Goal: Transaction & Acquisition: Purchase product/service

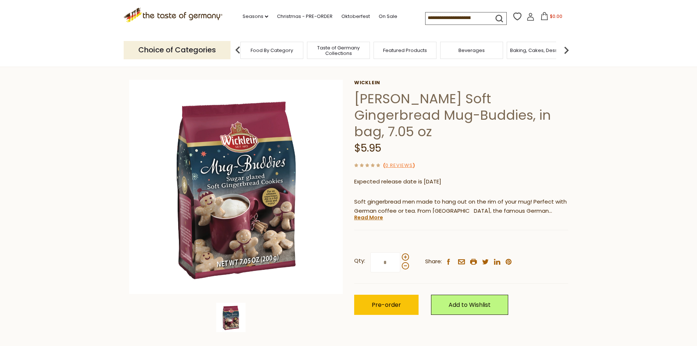
scroll to position [37, 0]
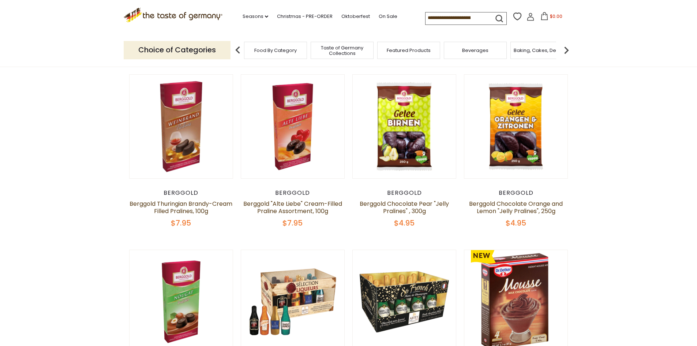
scroll to position [293, 0]
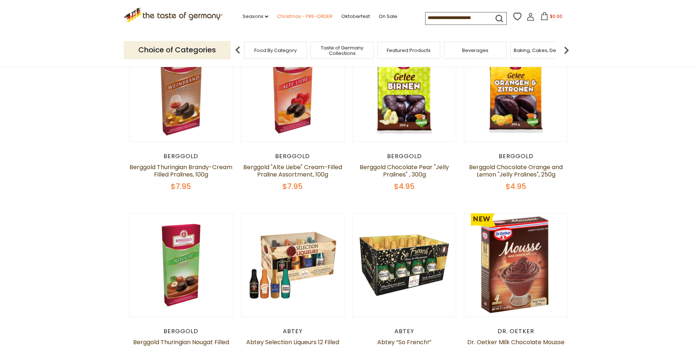
click at [314, 14] on link "Christmas - PRE-ORDER" at bounding box center [305, 16] width 56 height 8
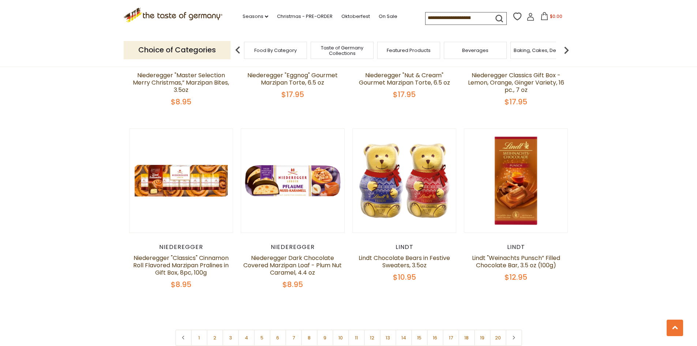
scroll to position [1757, 0]
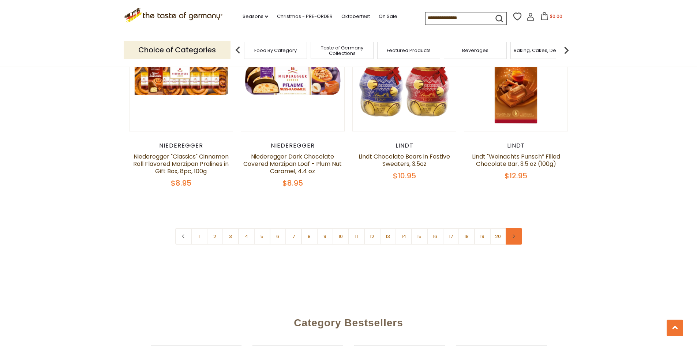
click at [517, 228] on link at bounding box center [514, 236] width 16 height 16
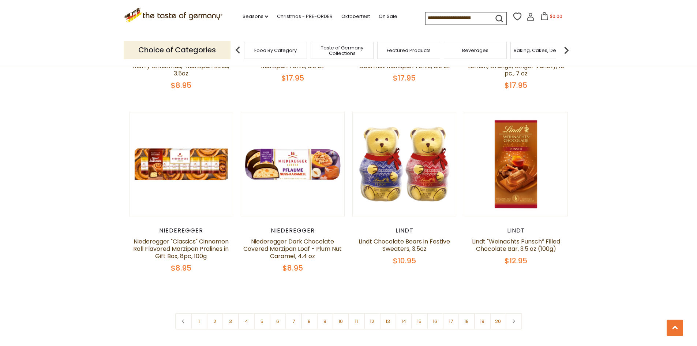
scroll to position [1683, 0]
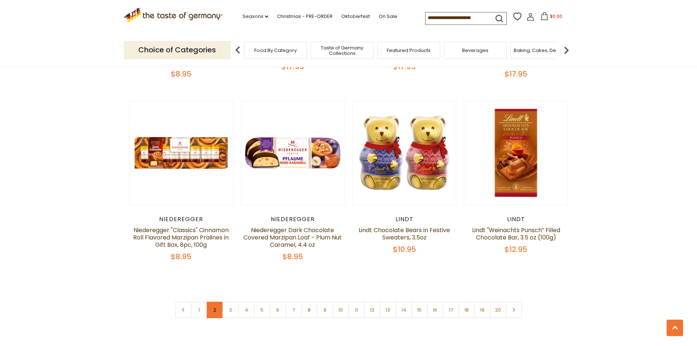
click at [213, 302] on link "2" at bounding box center [215, 310] width 16 height 16
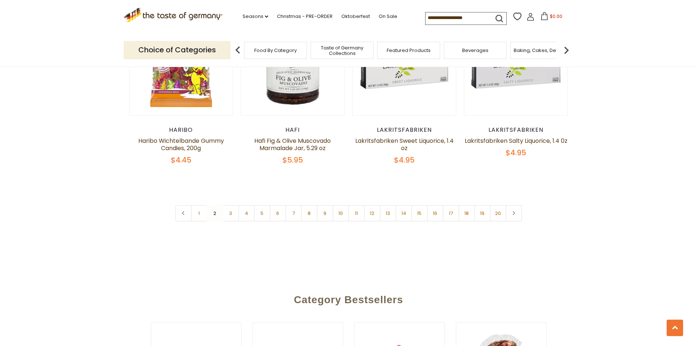
scroll to position [1793, 0]
click at [230, 205] on link "3" at bounding box center [230, 213] width 16 height 16
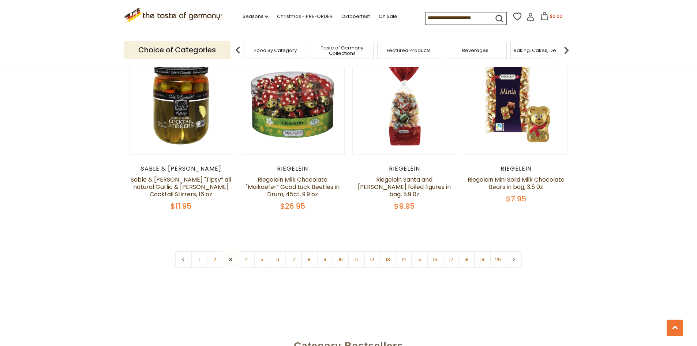
scroll to position [1715, 0]
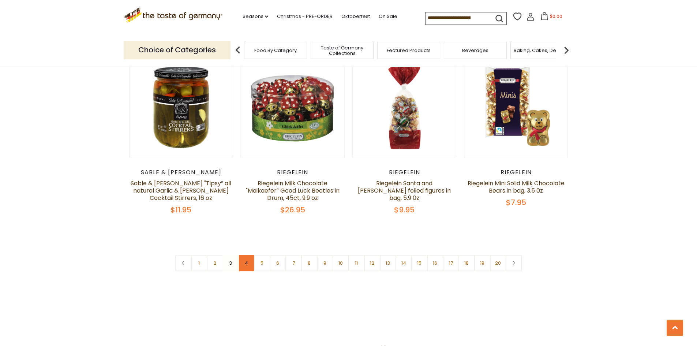
click at [244, 255] on link "4" at bounding box center [246, 263] width 16 height 16
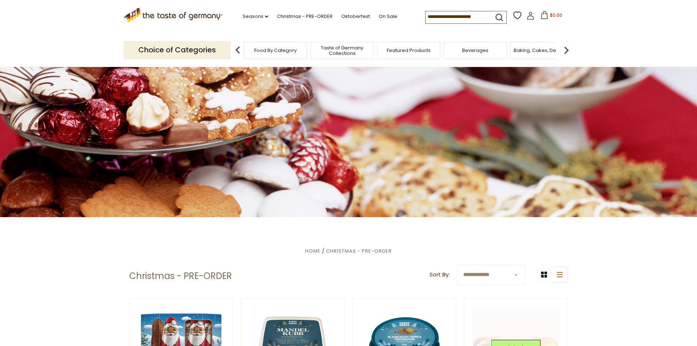
scroll to position [37, 0]
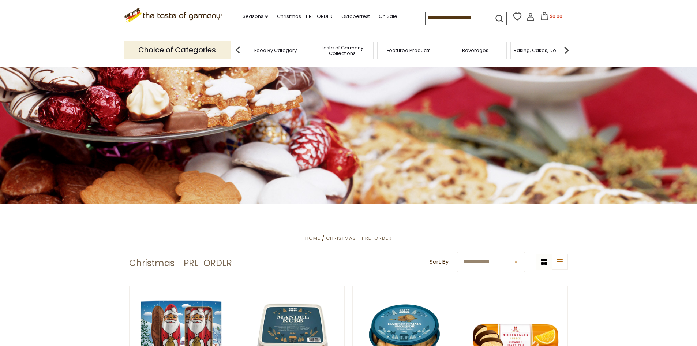
click at [509, 265] on select "**********" at bounding box center [491, 262] width 68 height 20
select select "********"
click at [457, 252] on select "**********" at bounding box center [491, 262] width 68 height 20
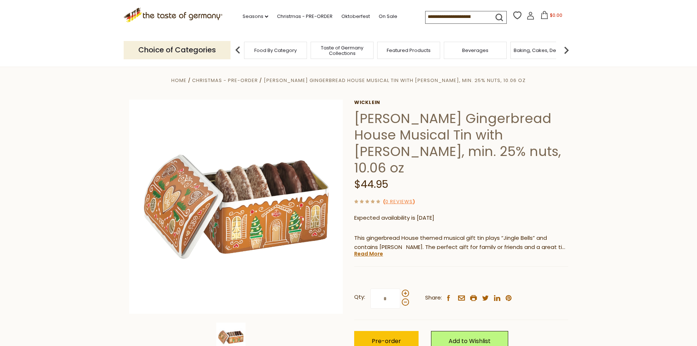
scroll to position [73, 0]
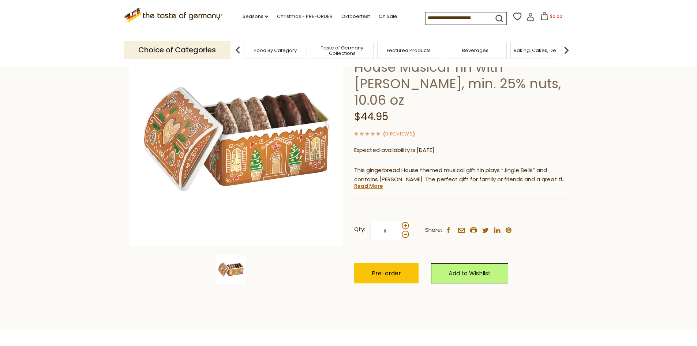
click at [402, 224] on div at bounding box center [405, 230] width 7 height 16
click at [400, 224] on input "*" at bounding box center [385, 231] width 30 height 20
click at [392, 228] on input "*" at bounding box center [385, 231] width 30 height 20
drag, startPoint x: 392, startPoint y: 228, endPoint x: 377, endPoint y: 233, distance: 15.6
click at [377, 233] on input "*" at bounding box center [385, 231] width 30 height 20
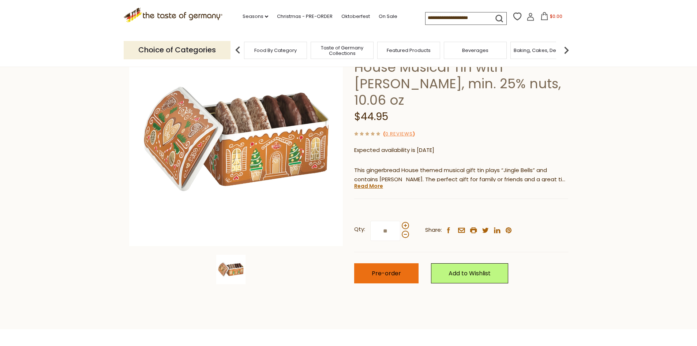
type input "**"
click at [382, 281] on button "Pre-order" at bounding box center [386, 273] width 64 height 20
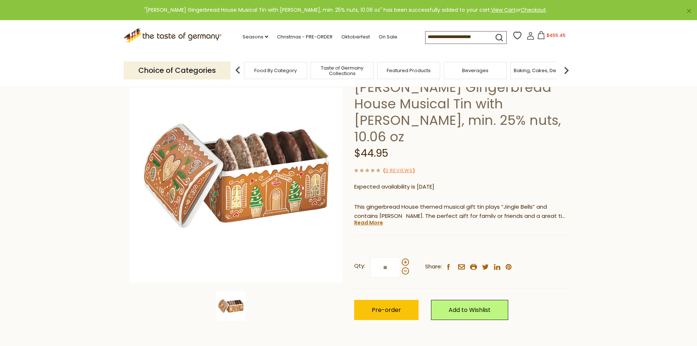
scroll to position [0, 0]
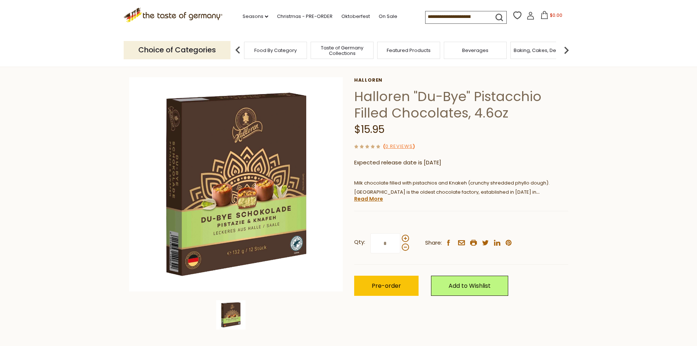
scroll to position [73, 0]
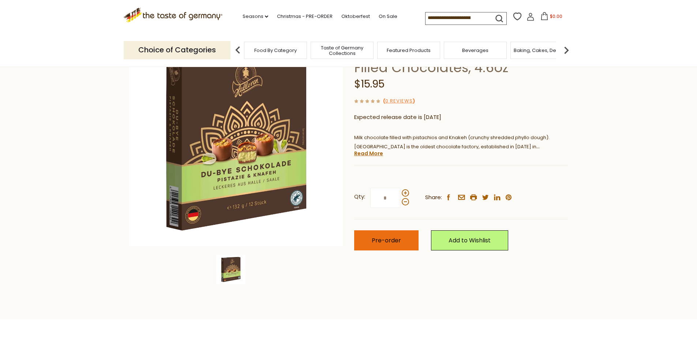
click at [364, 244] on button "Pre-order" at bounding box center [386, 240] width 64 height 20
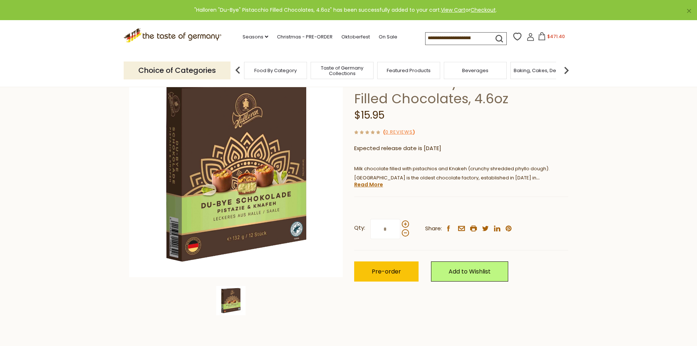
scroll to position [0, 0]
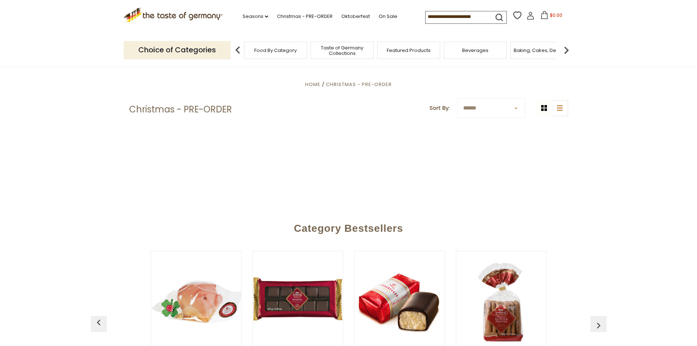
scroll to position [146, 0]
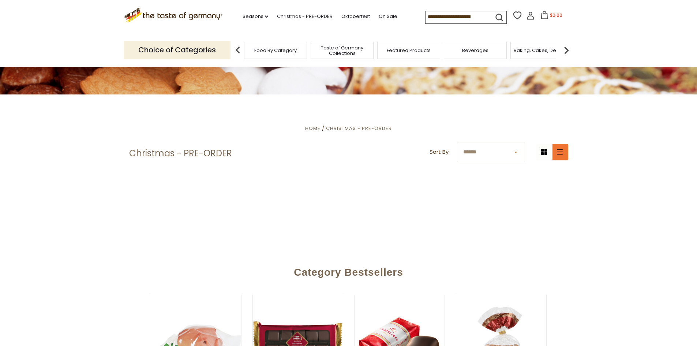
click at [558, 152] on icon "list icon" at bounding box center [560, 151] width 6 height 5
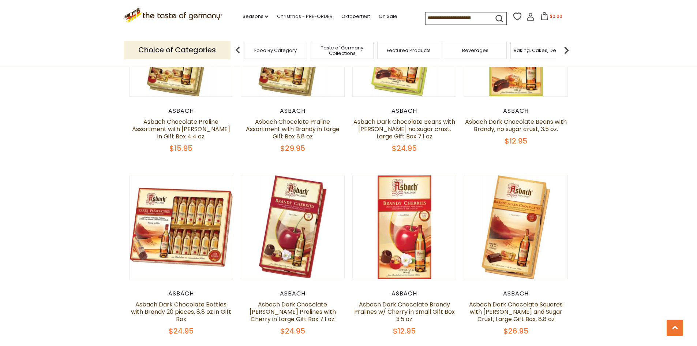
scroll to position [3623, 0]
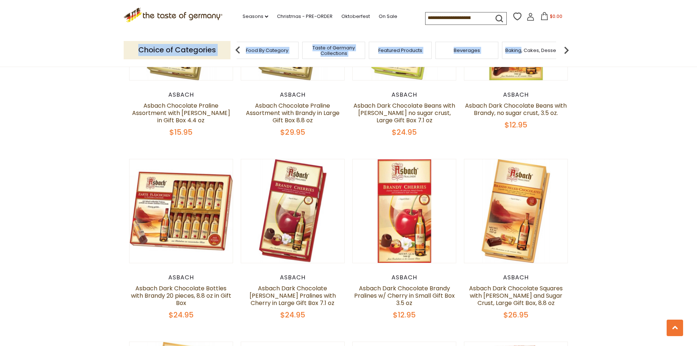
drag, startPoint x: 530, startPoint y: 46, endPoint x: 73, endPoint y: 37, distance: 457.1
click at [73, 37] on header "Free Shipping Starts at $80.00. Varies by Region. Exclusions Apply. Click here …" at bounding box center [348, 33] width 697 height 67
drag, startPoint x: 544, startPoint y: 42, endPoint x: 336, endPoint y: 33, distance: 208.1
click at [335, 33] on header "Free Shipping Starts at $80.00. Varies by Region. Exclusions Apply. Click here …" at bounding box center [348, 33] width 697 height 67
click at [569, 45] on img at bounding box center [566, 50] width 15 height 15
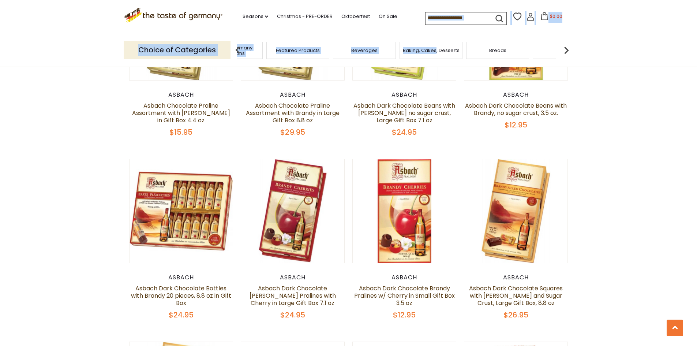
click at [569, 45] on img at bounding box center [566, 50] width 15 height 15
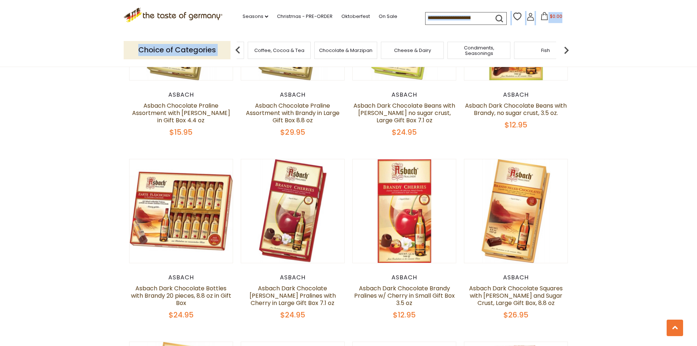
click at [569, 45] on img at bounding box center [566, 50] width 15 height 15
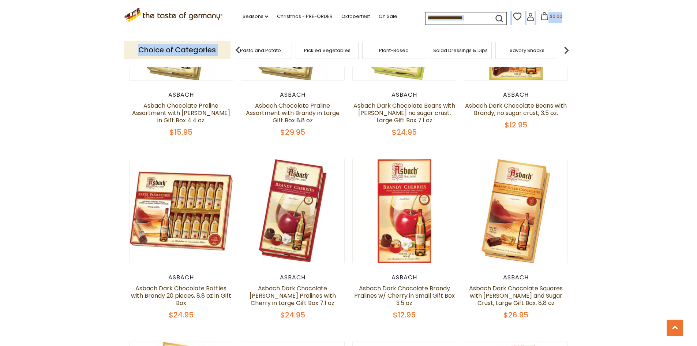
click at [569, 45] on img at bounding box center [566, 50] width 15 height 15
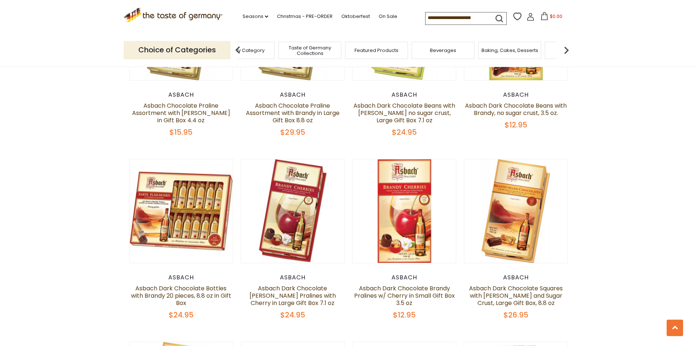
click at [550, 34] on div "Choice of Categories Food By Category Taste of Germany Collections Featured Pro…" at bounding box center [349, 50] width 450 height 33
click at [561, 47] on img at bounding box center [566, 50] width 15 height 15
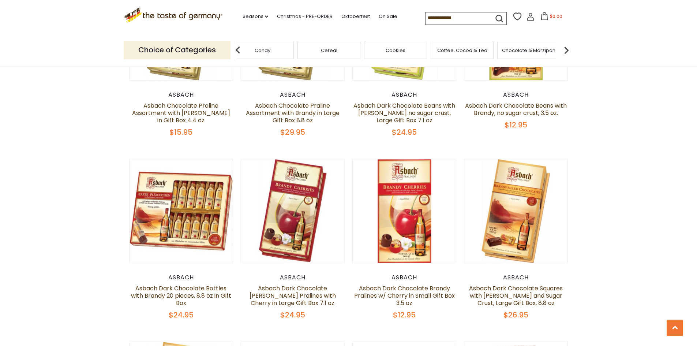
click at [561, 47] on img at bounding box center [566, 50] width 15 height 15
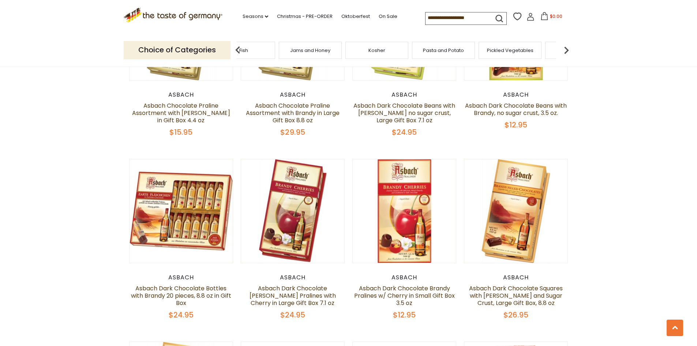
click at [561, 47] on img at bounding box center [566, 50] width 15 height 15
click at [562, 47] on img at bounding box center [566, 50] width 15 height 15
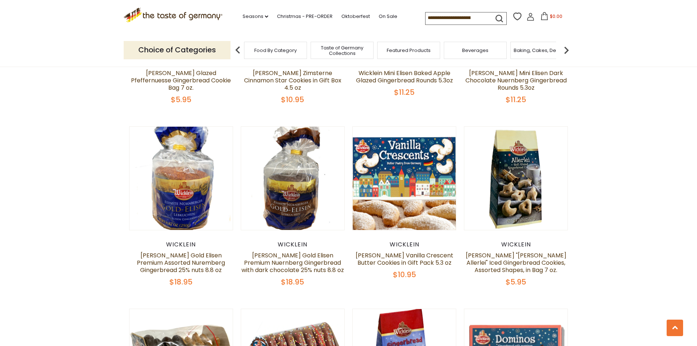
scroll to position [659, 0]
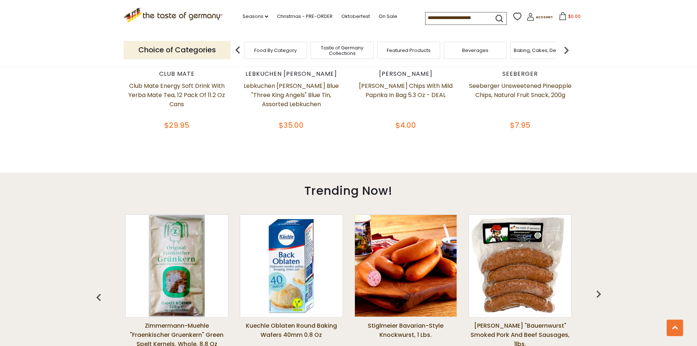
scroll to position [403, 0]
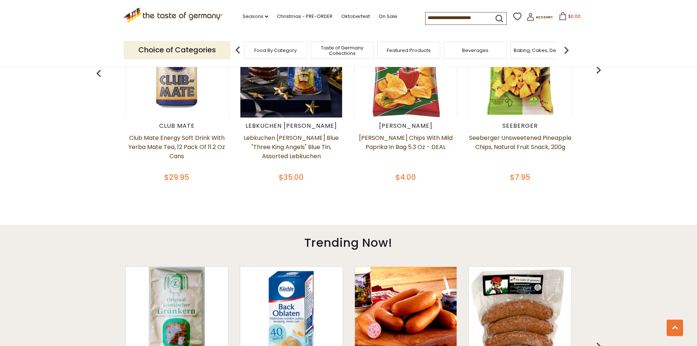
click at [292, 48] on span "Food By Category" at bounding box center [275, 50] width 42 height 5
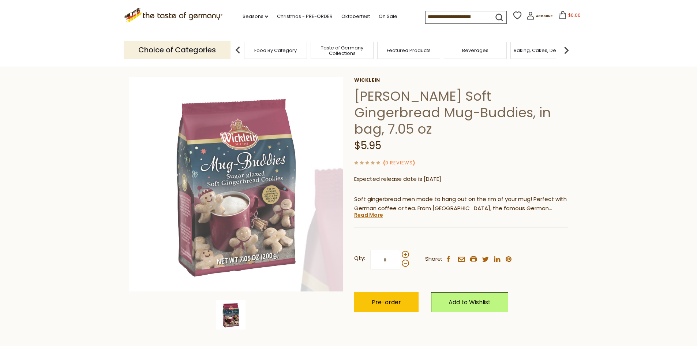
scroll to position [37, 0]
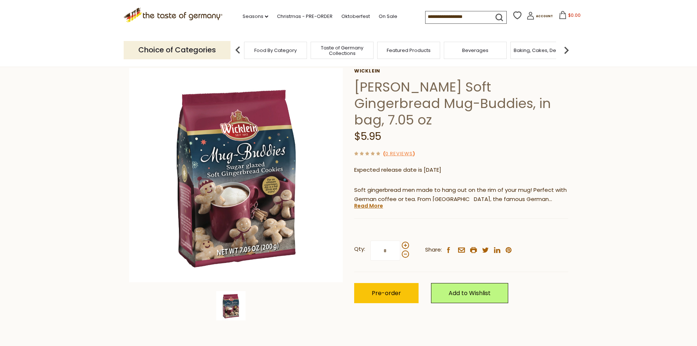
drag, startPoint x: 533, startPoint y: 17, endPoint x: 557, endPoint y: 146, distance: 131.0
click at [557, 146] on div "Wicklein Wicklein Soft Gingerbread Mug-Buddies, in bag, 7.05 oz $5.95 ( 0 Revie…" at bounding box center [461, 193] width 214 height 251
click at [407, 242] on span at bounding box center [405, 245] width 7 height 7
click at [400, 240] on input "*" at bounding box center [385, 250] width 30 height 20
click at [407, 242] on span at bounding box center [405, 245] width 7 height 7
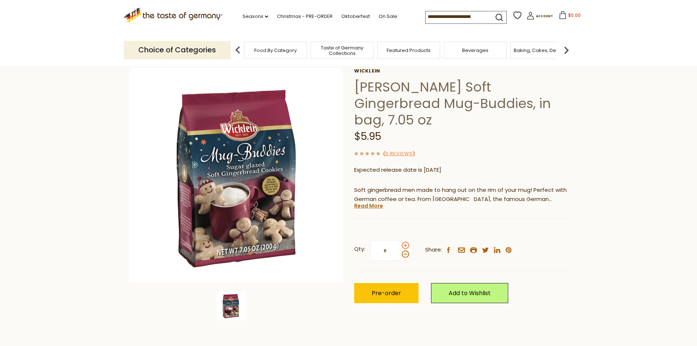
click at [400, 240] on input "*" at bounding box center [385, 250] width 30 height 20
click at [405, 250] on span at bounding box center [405, 253] width 7 height 7
click at [400, 240] on input "*" at bounding box center [385, 250] width 30 height 20
click at [405, 242] on span at bounding box center [405, 245] width 7 height 7
click at [400, 240] on input "*" at bounding box center [385, 250] width 30 height 20
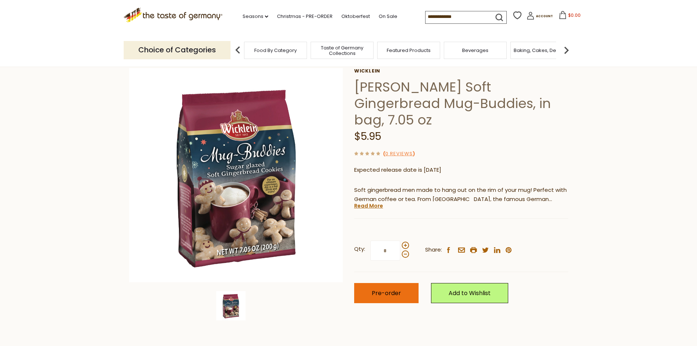
click at [402, 283] on button "Pre-order" at bounding box center [386, 293] width 64 height 20
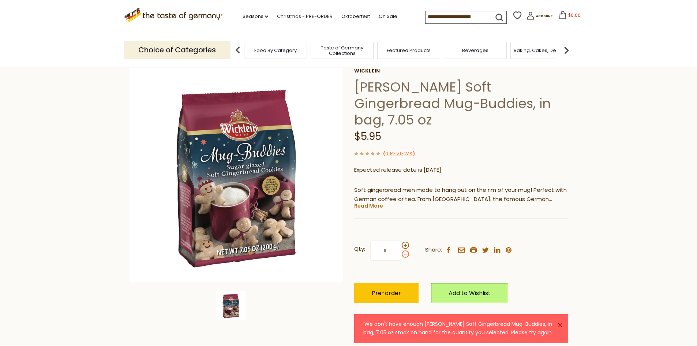
click at [404, 250] on span at bounding box center [405, 253] width 7 height 7
click at [400, 240] on input "*" at bounding box center [385, 250] width 30 height 20
click at [383, 283] on button "Pre-order" at bounding box center [386, 293] width 64 height 20
click at [407, 250] on span at bounding box center [405, 253] width 7 height 7
click at [400, 240] on input "*" at bounding box center [385, 250] width 30 height 20
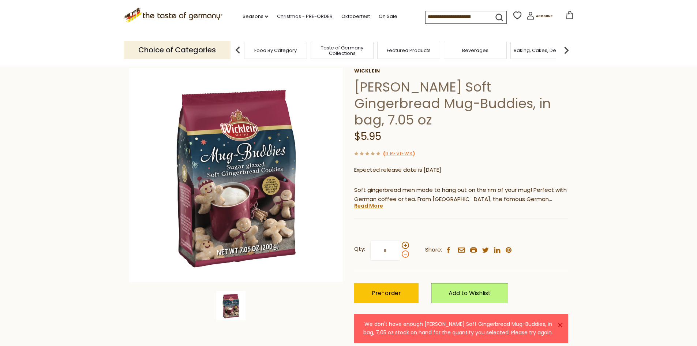
type input "*"
click at [397, 289] on span "Pre-order" at bounding box center [386, 293] width 29 height 8
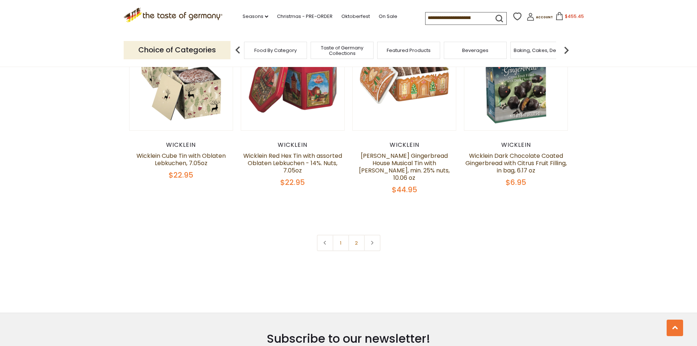
scroll to position [1578, 0]
click at [352, 234] on link "2" at bounding box center [356, 242] width 16 height 16
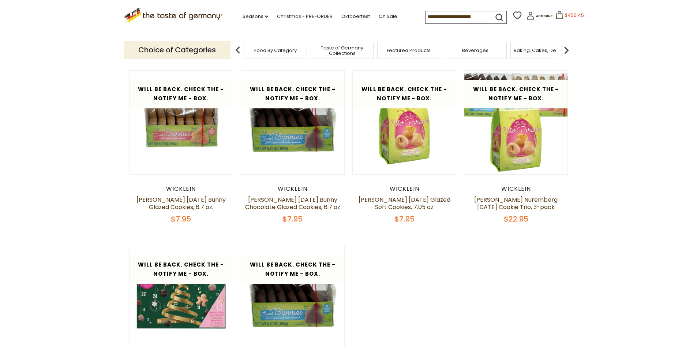
scroll to position [0, 0]
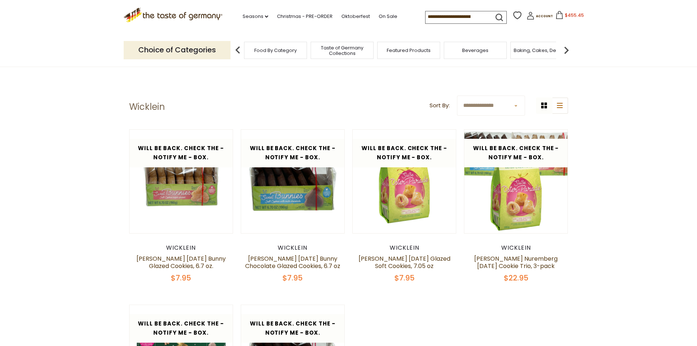
click at [463, 19] on input at bounding box center [457, 16] width 62 height 10
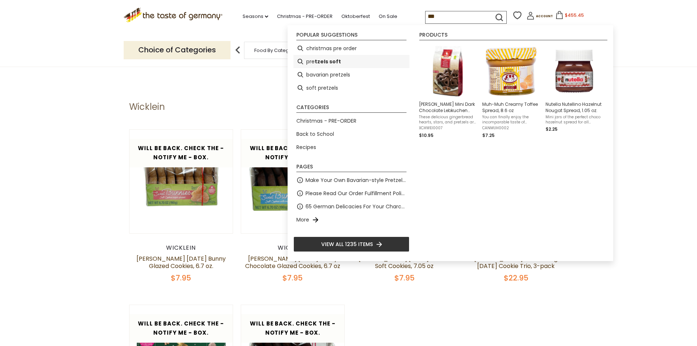
click at [357, 64] on li "pre tzels soft" at bounding box center [351, 61] width 116 height 13
type input "**********"
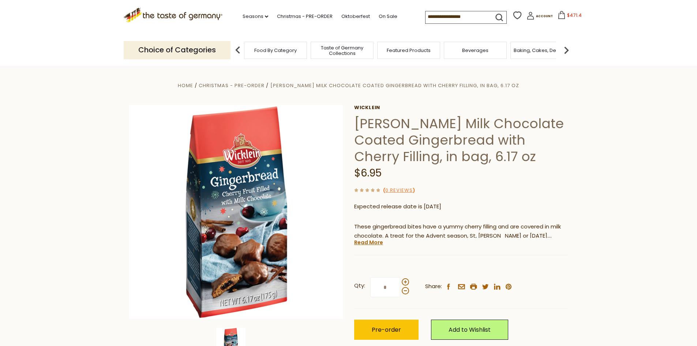
click at [394, 288] on input "*" at bounding box center [385, 287] width 30 height 20
type input "**"
click at [391, 336] on button "Pre-order" at bounding box center [386, 329] width 64 height 20
click at [558, 12] on icon at bounding box center [561, 15] width 7 height 8
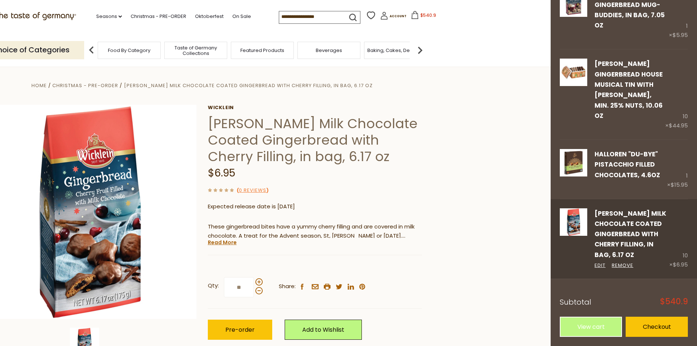
scroll to position [37, 0]
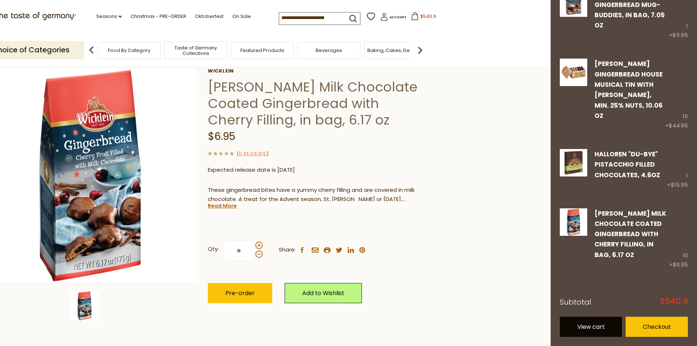
click at [595, 322] on link "View cart" at bounding box center [591, 327] width 62 height 20
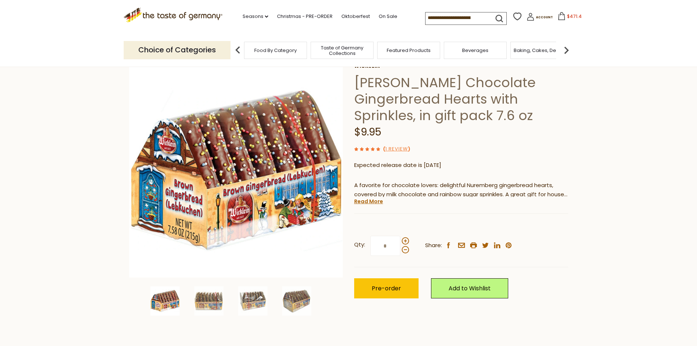
scroll to position [73, 0]
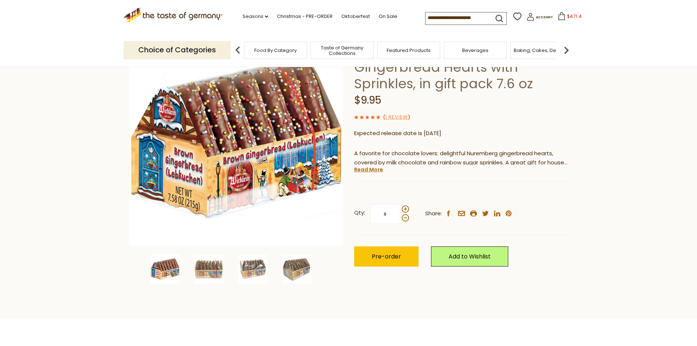
click at [390, 218] on input "*" at bounding box center [385, 214] width 30 height 20
click at [364, 262] on button "Pre-order" at bounding box center [386, 256] width 64 height 20
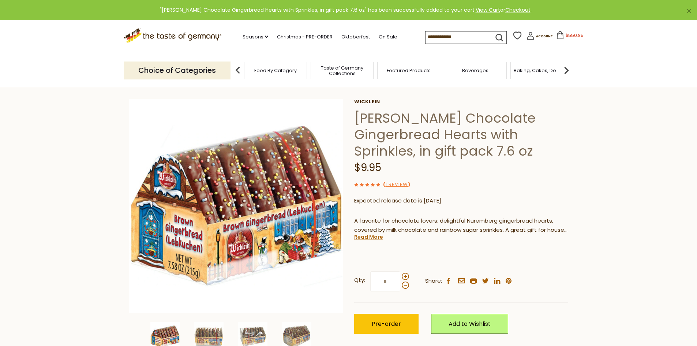
scroll to position [0, 0]
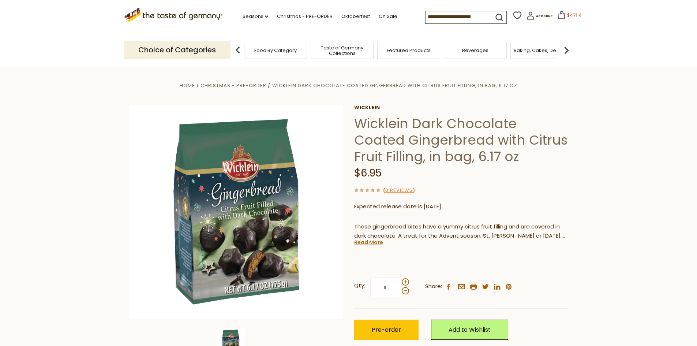
click at [391, 289] on input "*" at bounding box center [385, 287] width 30 height 20
click at [363, 332] on button "Pre-order" at bounding box center [386, 329] width 64 height 20
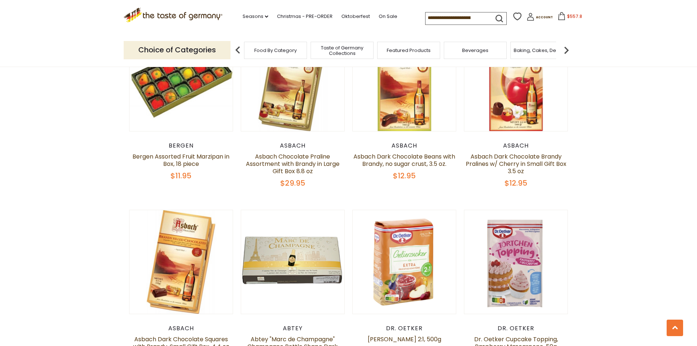
scroll to position [1537, 0]
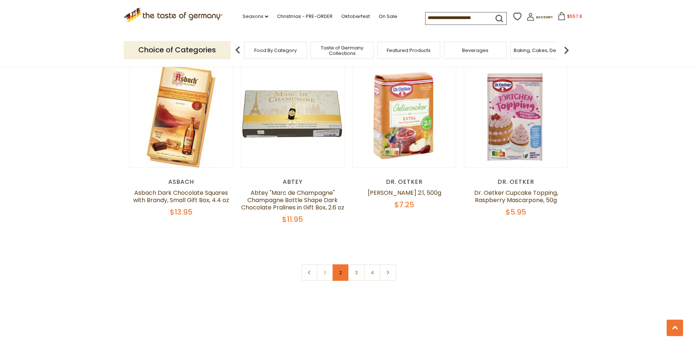
click at [337, 264] on link "2" at bounding box center [341, 272] width 16 height 16
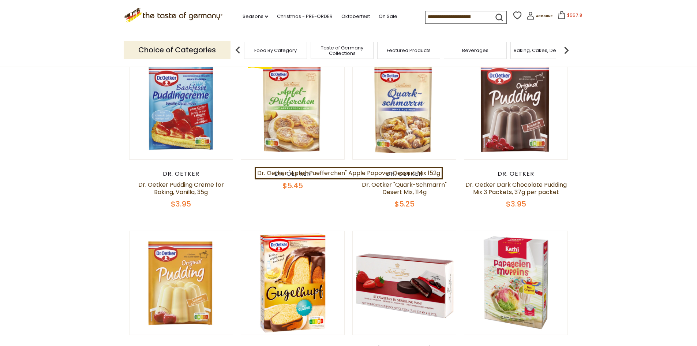
scroll to position [0, 0]
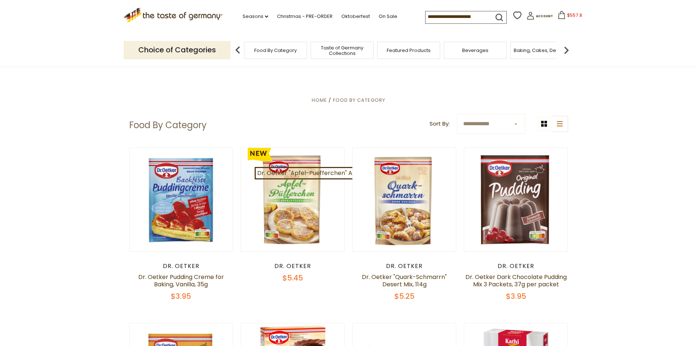
click at [453, 19] on input at bounding box center [457, 16] width 62 height 10
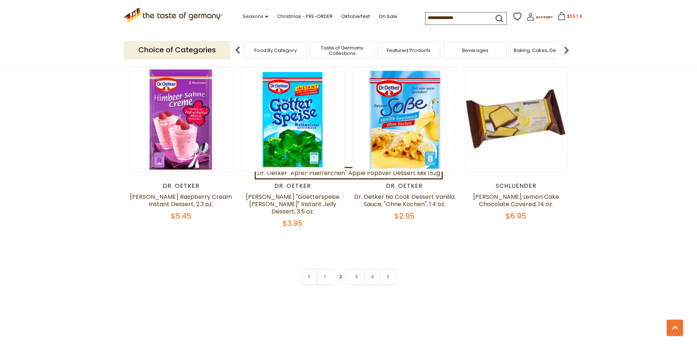
scroll to position [1573, 0]
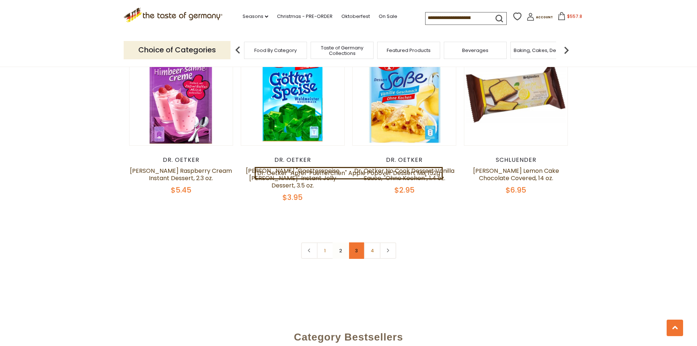
click at [359, 242] on link "3" at bounding box center [356, 250] width 16 height 16
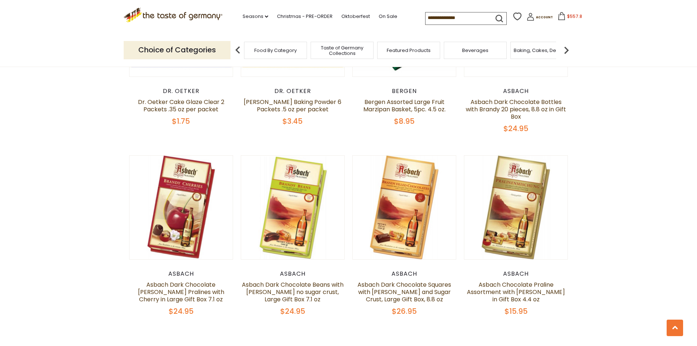
scroll to position [1464, 0]
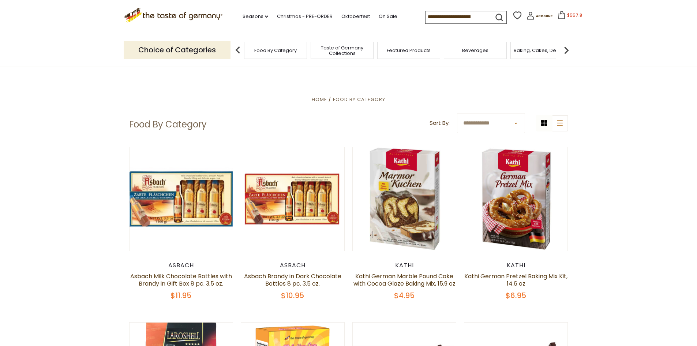
scroll to position [0, 0]
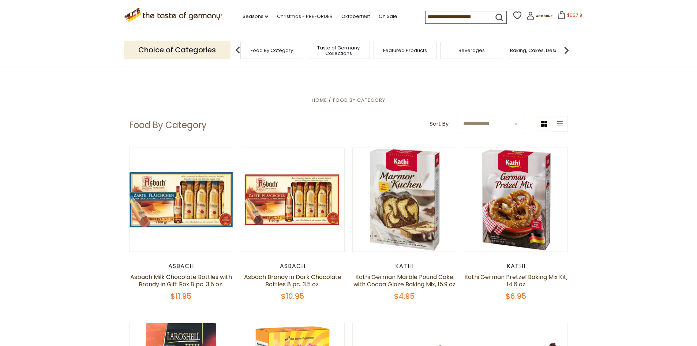
click at [353, 50] on span "Taste of Germany Collections" at bounding box center [338, 50] width 59 height 11
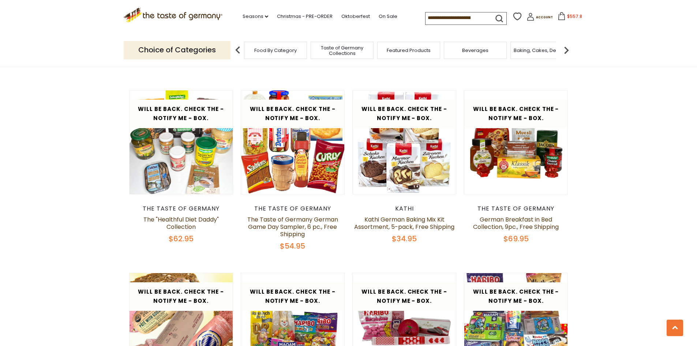
scroll to position [732, 0]
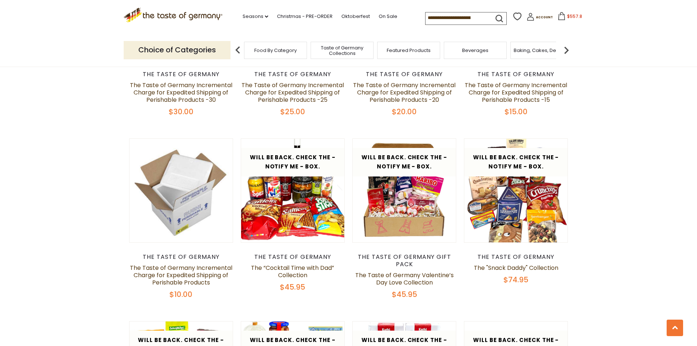
click at [567, 47] on img at bounding box center [566, 50] width 15 height 15
click at [567, 46] on img at bounding box center [566, 50] width 15 height 15
click at [411, 52] on span "Breads" at bounding box center [414, 50] width 17 height 5
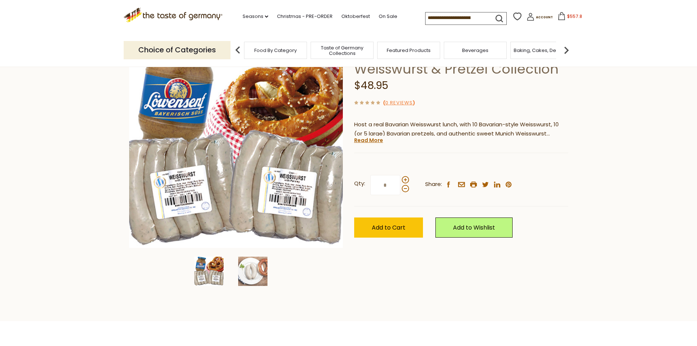
scroll to position [73, 0]
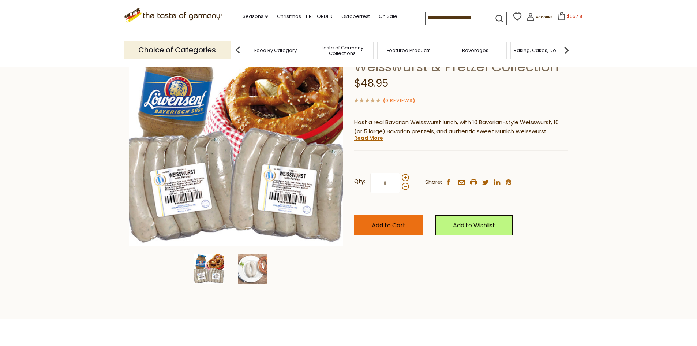
click at [384, 225] on span "Add to Cart" at bounding box center [389, 225] width 34 height 8
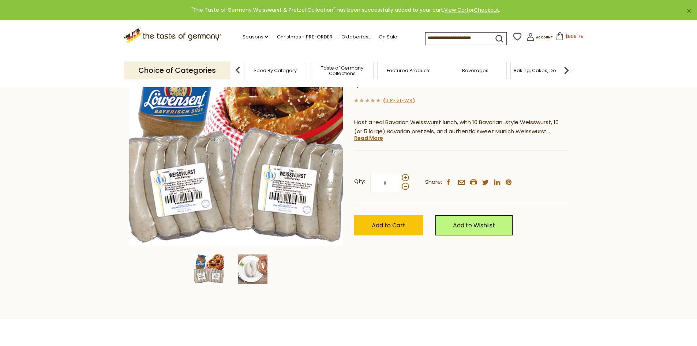
click at [567, 69] on img at bounding box center [566, 70] width 15 height 15
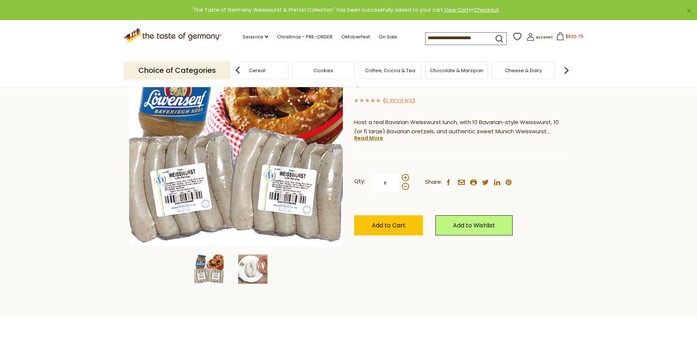
click at [401, 74] on div "Coffee, Cocoa & Tea" at bounding box center [390, 70] width 63 height 17
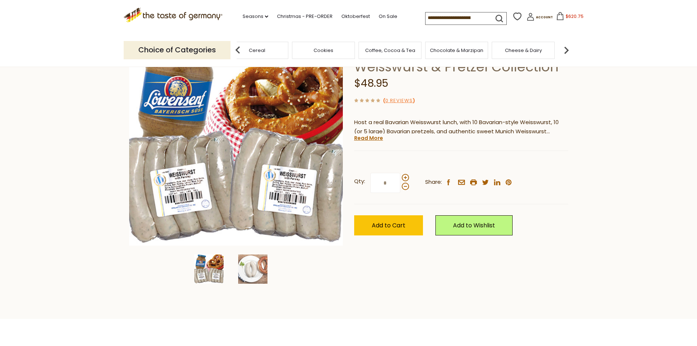
click at [396, 49] on span "Coffee, Cocoa & Tea" at bounding box center [390, 50] width 50 height 5
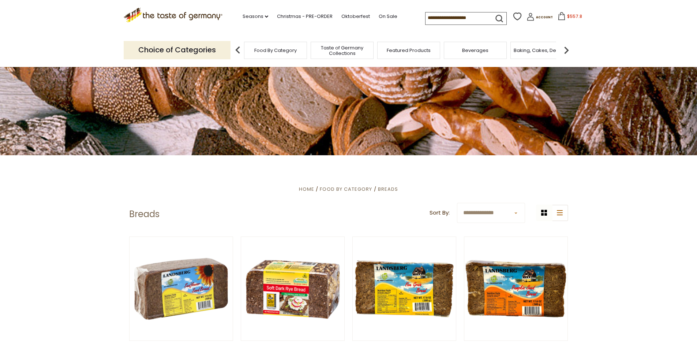
scroll to position [73, 0]
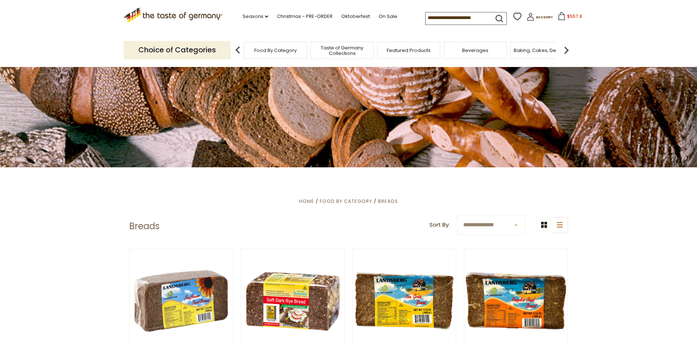
click at [566, 50] on img at bounding box center [566, 50] width 15 height 15
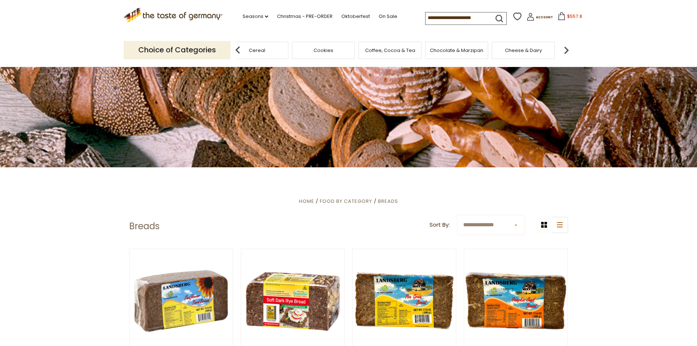
click at [566, 50] on img at bounding box center [566, 50] width 15 height 15
click at [411, 53] on div "Cheese & Dairy" at bounding box center [426, 50] width 63 height 17
click at [436, 51] on span "Cheese & Dairy" at bounding box center [426, 50] width 37 height 5
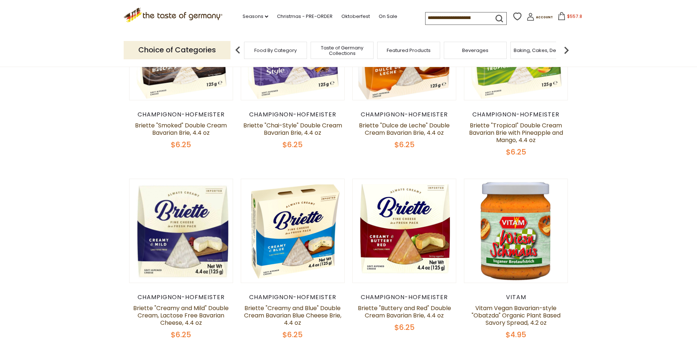
scroll to position [329, 0]
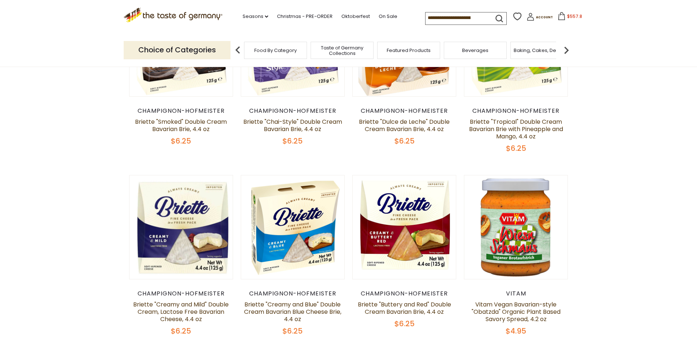
click at [445, 18] on input at bounding box center [457, 17] width 62 height 10
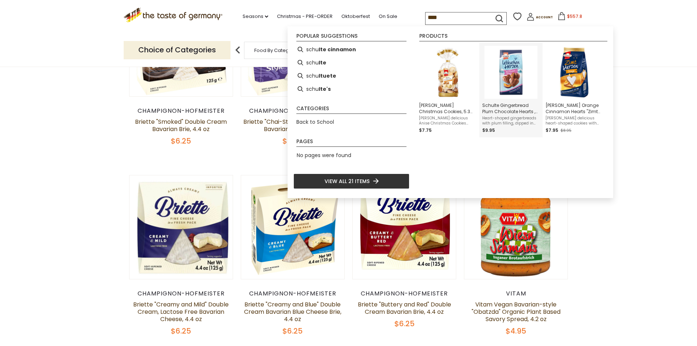
type input "****"
click at [508, 87] on img "Schulte Gingerbread Plum Chocolate Hearts , 175 g." at bounding box center [510, 72] width 53 height 53
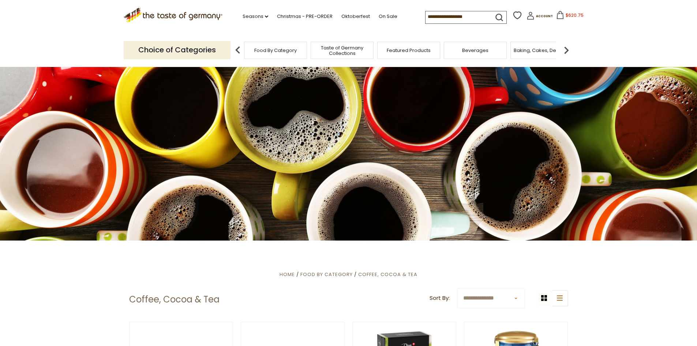
click at [566, 55] on img at bounding box center [566, 50] width 15 height 15
click at [566, 53] on img at bounding box center [566, 50] width 15 height 15
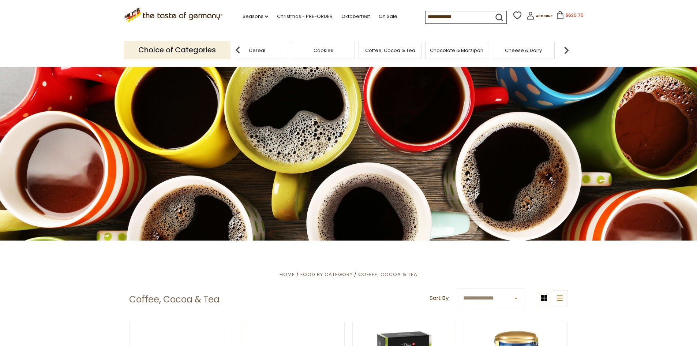
click at [566, 53] on img at bounding box center [566, 50] width 15 height 15
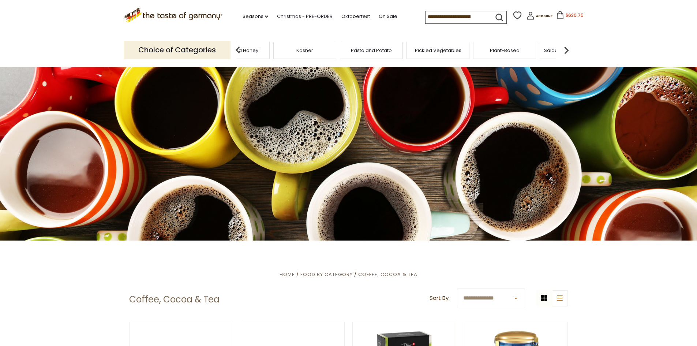
click at [566, 53] on img at bounding box center [566, 50] width 15 height 15
click at [566, 52] on img at bounding box center [566, 50] width 15 height 15
click at [398, 50] on div "Sausages" at bounding box center [413, 50] width 63 height 17
click at [412, 50] on span "Sausages" at bounding box center [419, 50] width 24 height 5
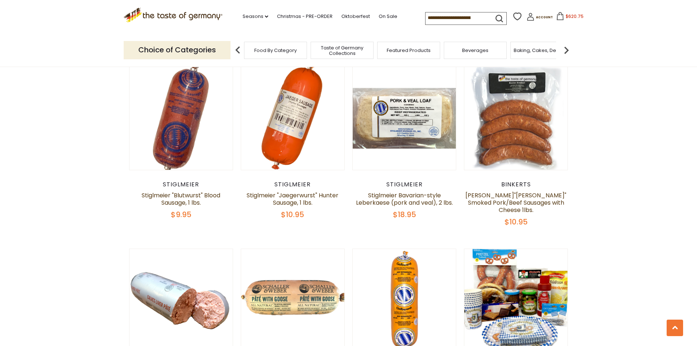
scroll to position [1573, 0]
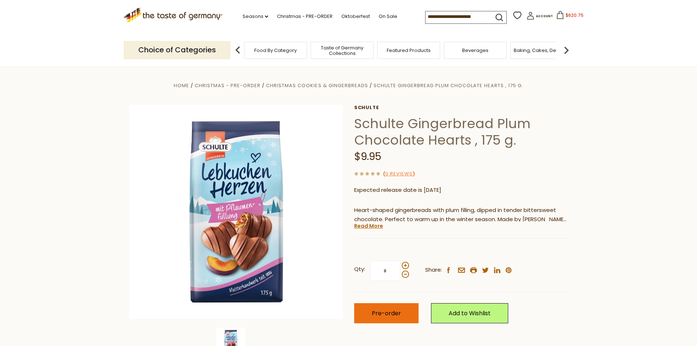
click at [388, 309] on span "Pre-order" at bounding box center [386, 313] width 29 height 8
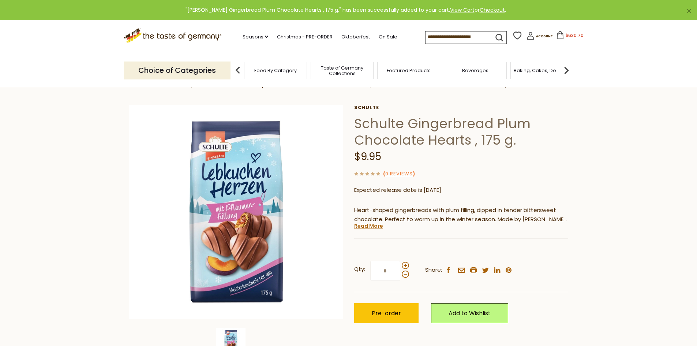
click at [461, 38] on input at bounding box center [457, 36] width 62 height 10
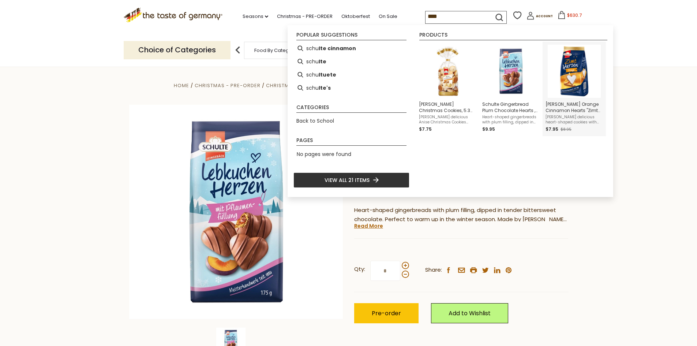
type input "****"
click at [566, 85] on img "Instant Search Results" at bounding box center [574, 71] width 53 height 53
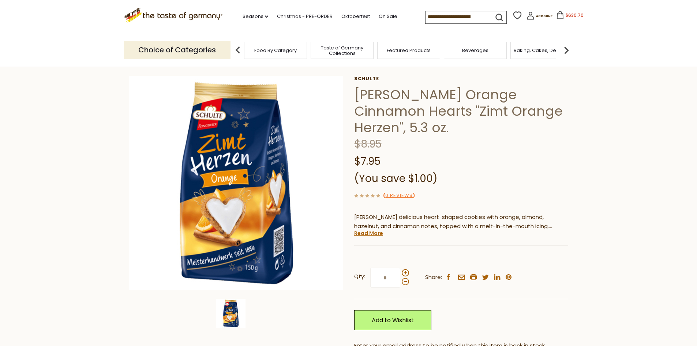
scroll to position [37, 0]
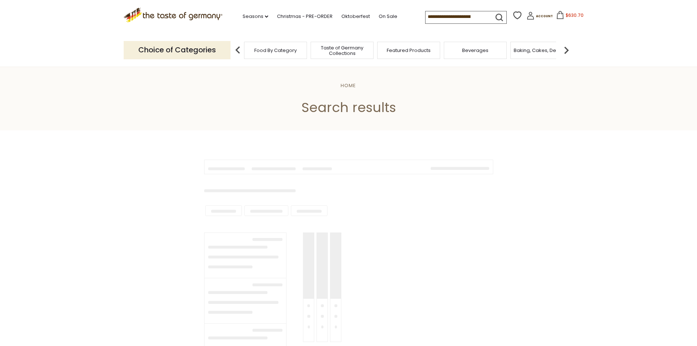
type input "**********"
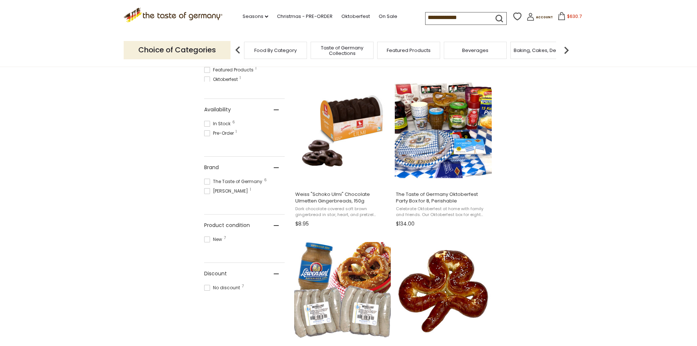
scroll to position [37, 0]
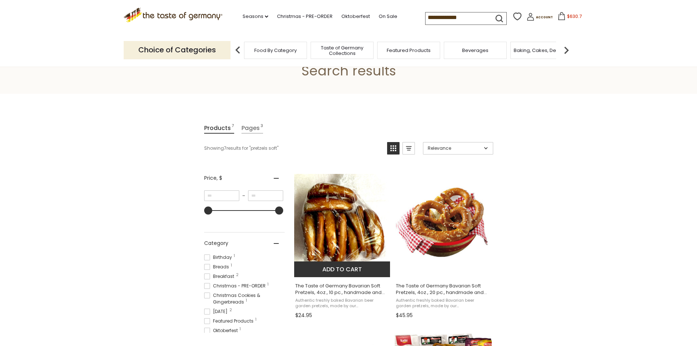
click at [335, 267] on button "Add to cart" at bounding box center [342, 269] width 96 height 16
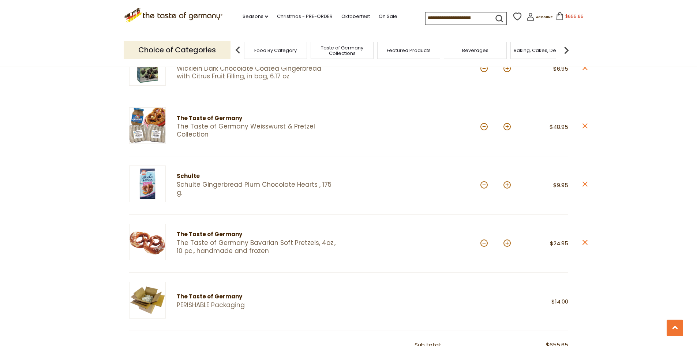
scroll to position [549, 0]
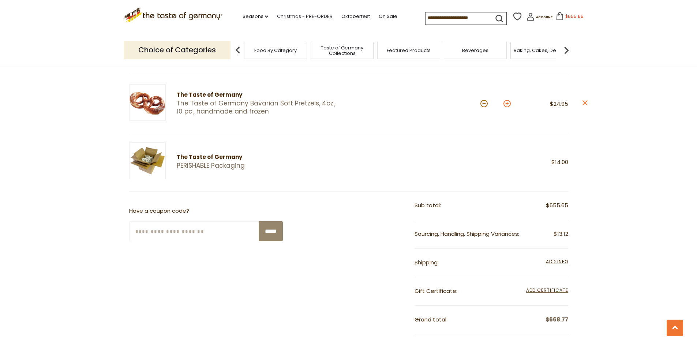
click at [507, 105] on button at bounding box center [507, 103] width 7 height 7
type input "*"
click at [369, 16] on li "Oktoberfest" at bounding box center [359, 15] width 36 height 11
click at [379, 13] on link "On Sale" at bounding box center [388, 16] width 19 height 8
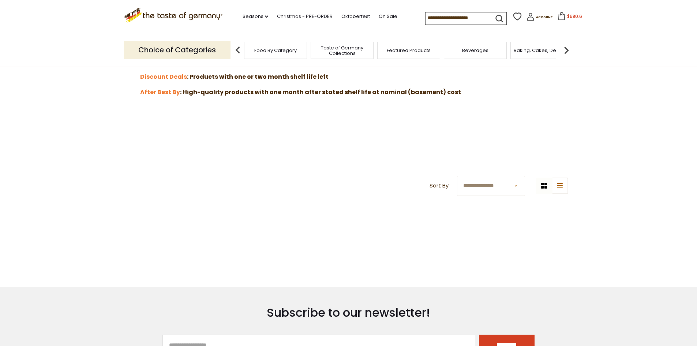
scroll to position [183, 0]
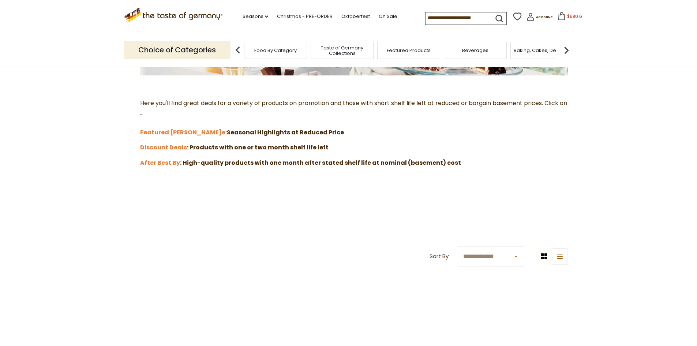
click at [536, 48] on span "Baking, Cakes, Desserts" at bounding box center [542, 50] width 57 height 5
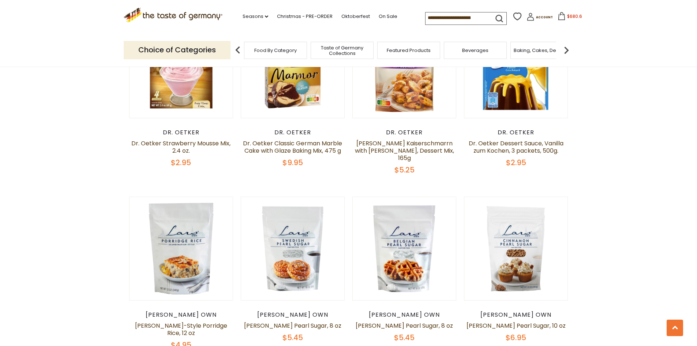
scroll to position [1391, 0]
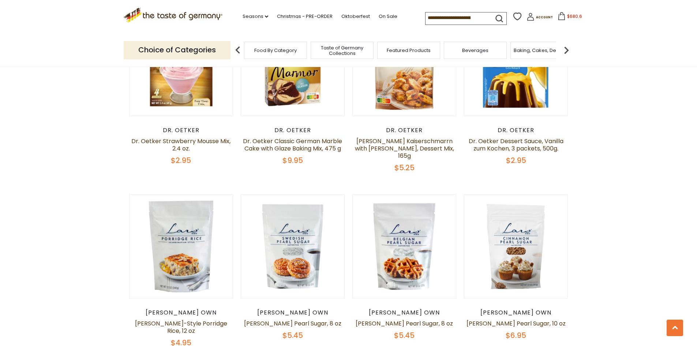
click at [452, 18] on input at bounding box center [457, 17] width 62 height 10
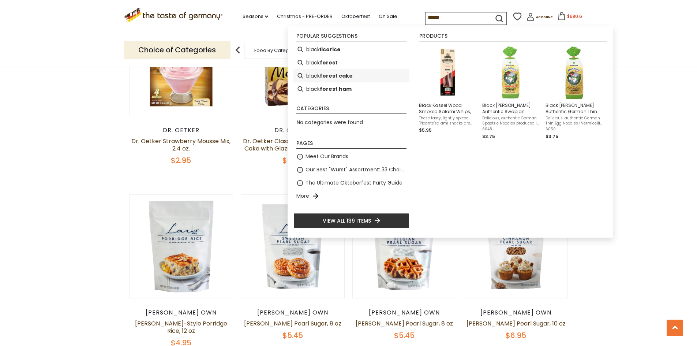
click at [319, 72] on li "black forest cake" at bounding box center [351, 75] width 116 height 13
type input "**********"
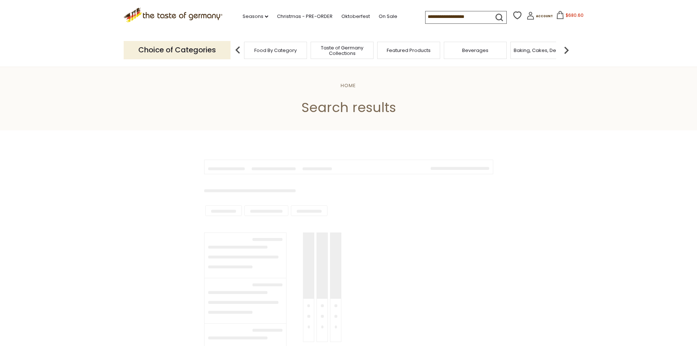
type input "**********"
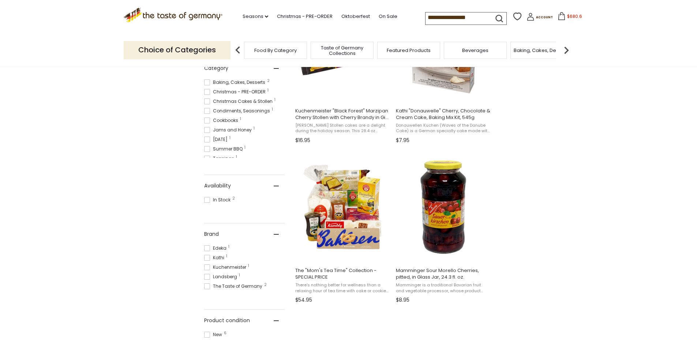
scroll to position [220, 0]
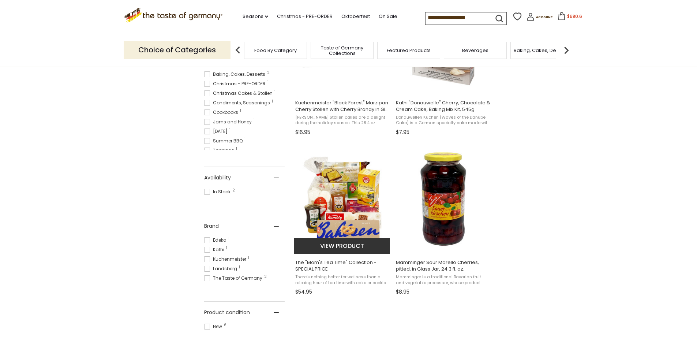
click at [344, 221] on img "The" at bounding box center [342, 198] width 97 height 97
